Goal: Transaction & Acquisition: Purchase product/service

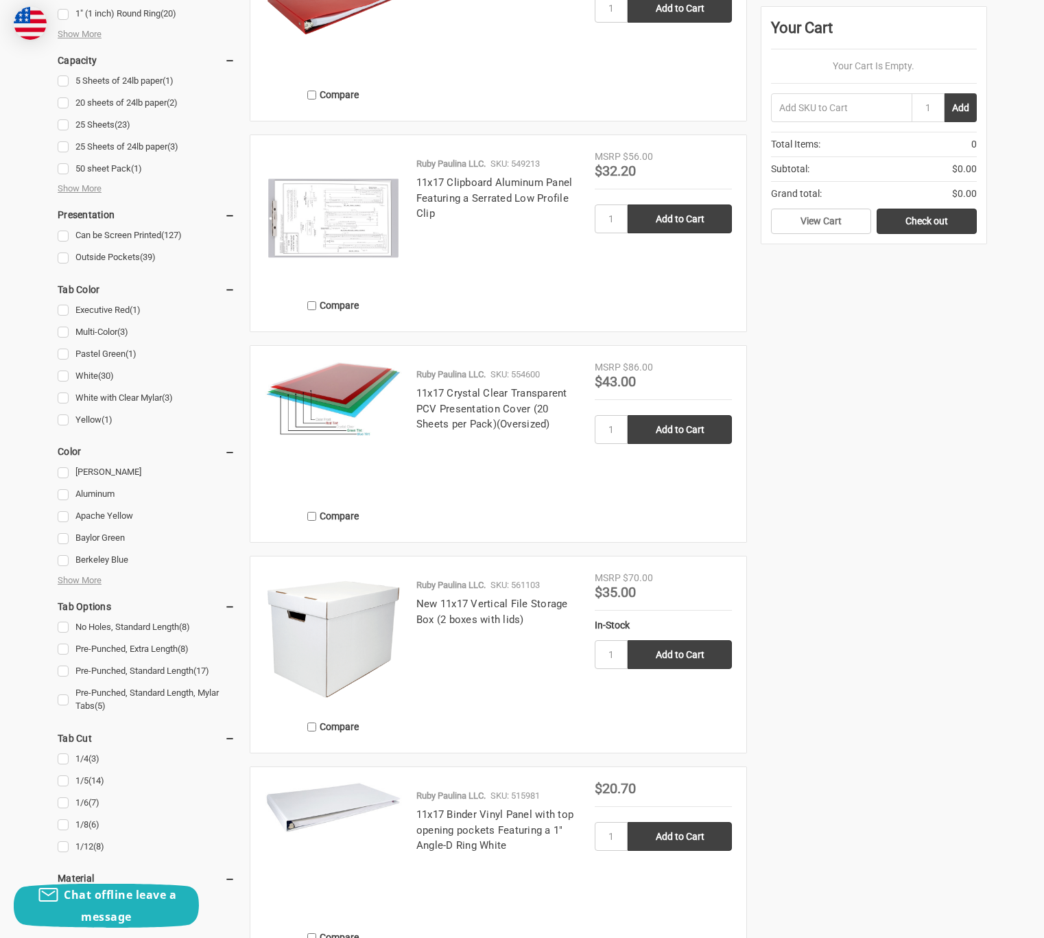
scroll to position [1097, 0]
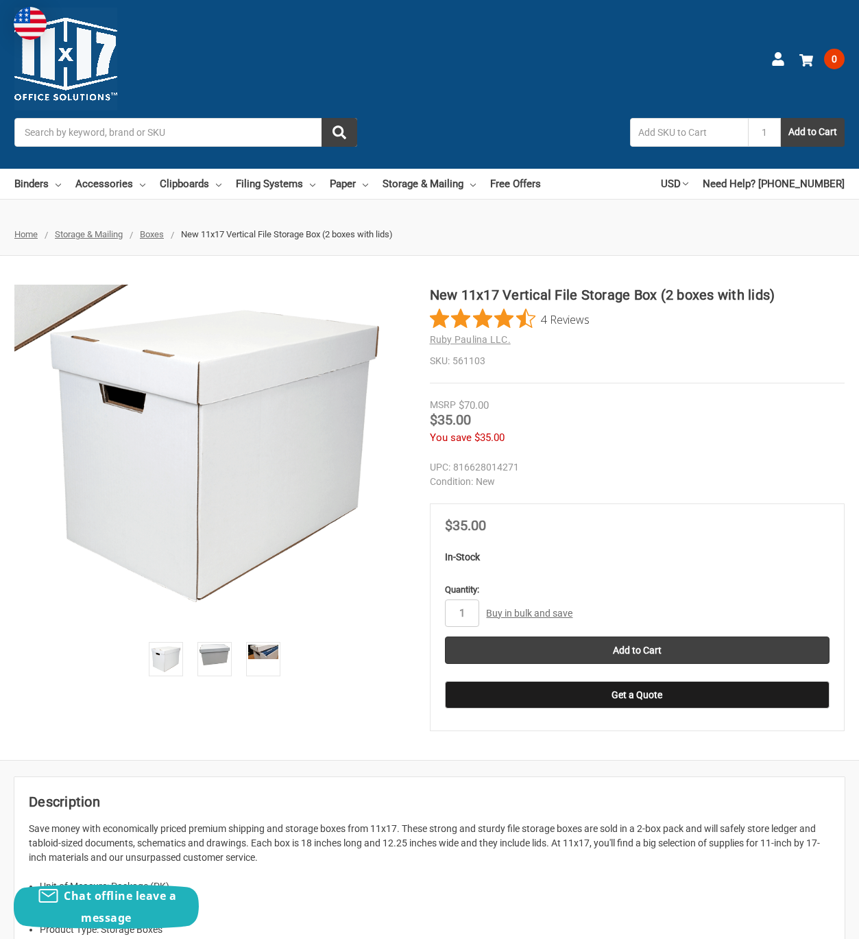
click at [31, 256] on div "New 11x17 Vertical File Storage Box (2 boxes with lids) 4 Reviews Ruby Paulina …" at bounding box center [429, 508] width 859 height 504
click at [48, 501] on div "New 11x17 Vertical File Storage Box (2 boxes with lids) 4 Reviews Ruby Paulina …" at bounding box center [429, 508] width 859 height 504
click at [21, 256] on div "New 11x17 Vertical File Storage Box (2 boxes with lids) 4 Reviews Ruby Paulina …" at bounding box center [429, 508] width 859 height 504
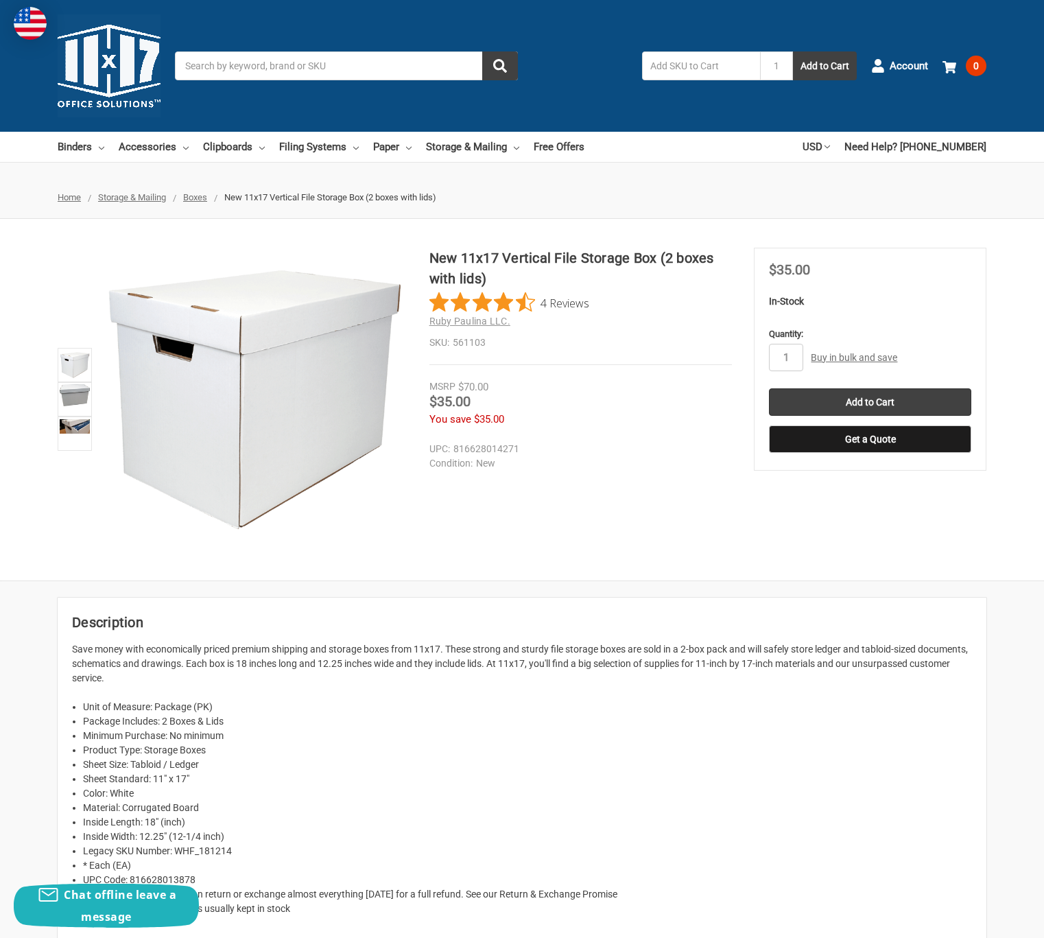
click at [837, 356] on link "Buy in bulk and save" at bounding box center [854, 357] width 86 height 11
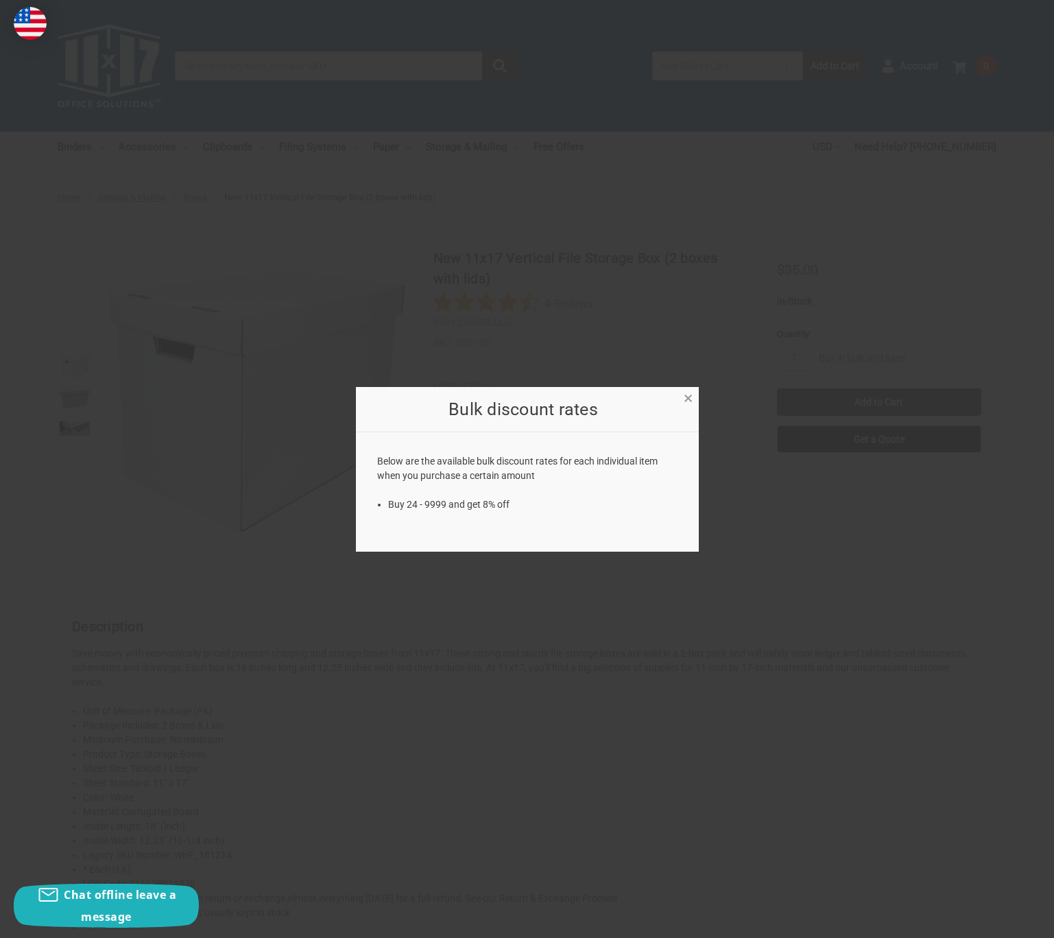
click at [691, 396] on span "×" at bounding box center [688, 398] width 9 height 20
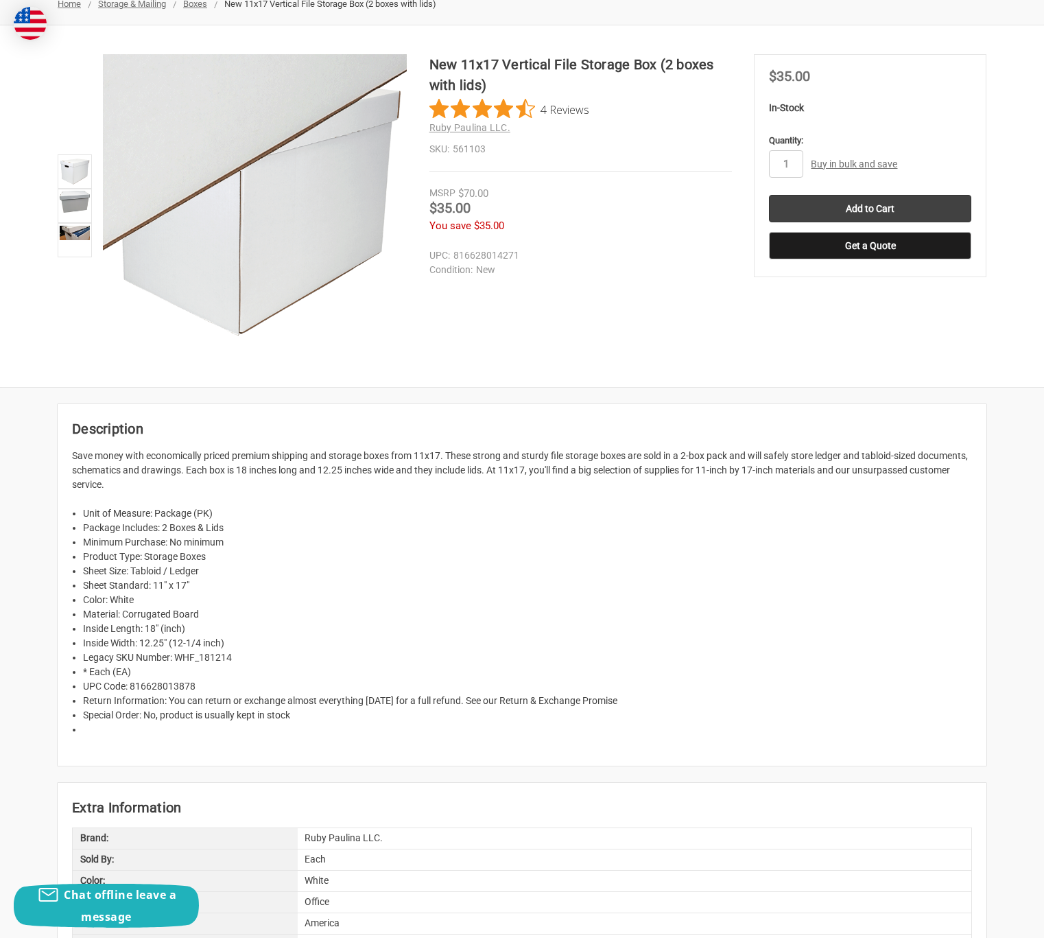
scroll to position [206, 0]
